Goal: Task Accomplishment & Management: Use online tool/utility

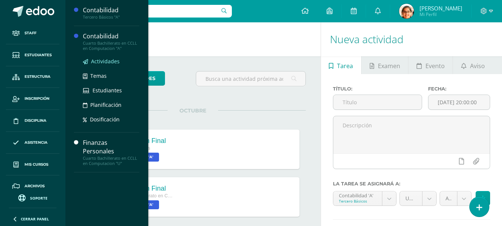
click at [102, 61] on span "Actividades" at bounding box center [105, 61] width 29 height 7
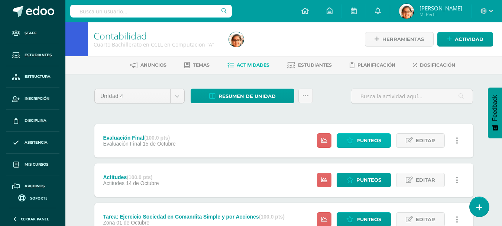
click at [360, 136] on span "Punteos" at bounding box center [369, 141] width 25 height 14
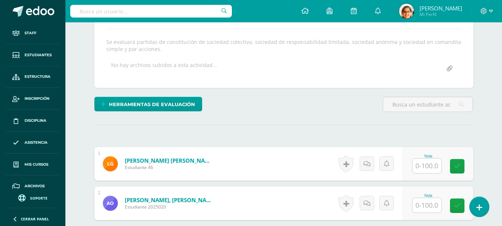
scroll to position [188, 0]
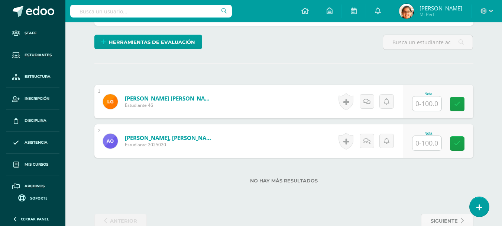
click at [428, 102] on input "text" at bounding box center [427, 103] width 29 height 15
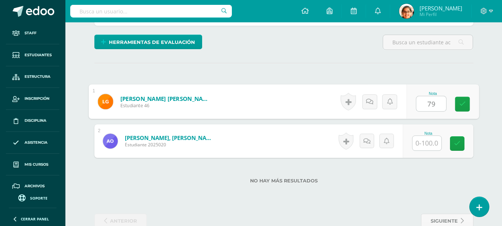
type input "79"
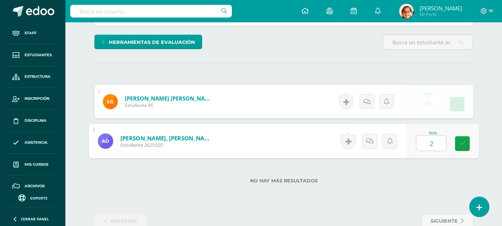
type input "25"
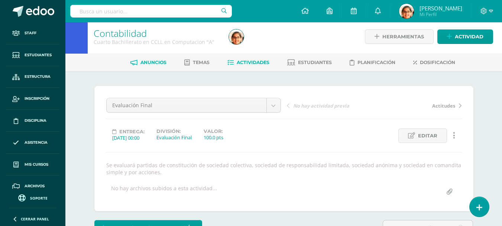
scroll to position [0, 0]
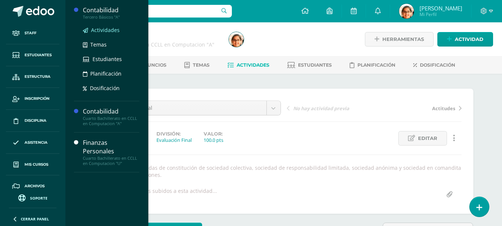
click at [104, 27] on span "Actividades" at bounding box center [105, 29] width 29 height 7
